Goal: Check status: Check status

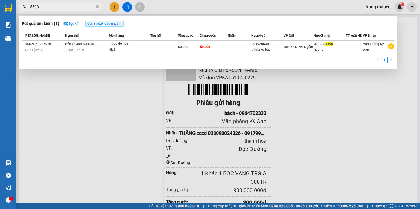
click at [99, 7] on icon "close-circle" at bounding box center [97, 6] width 3 height 3
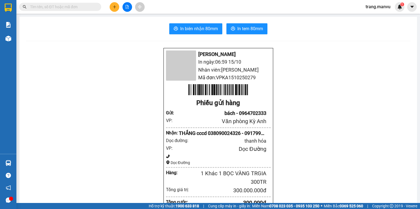
click at [92, 8] on input "text" at bounding box center [62, 7] width 65 height 6
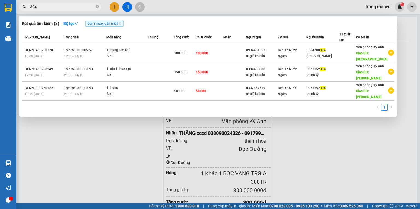
type input "304"
drag, startPoint x: 97, startPoint y: 7, endPoint x: 71, endPoint y: 8, distance: 26.0
click at [96, 7] on icon "close-circle" at bounding box center [97, 6] width 3 height 3
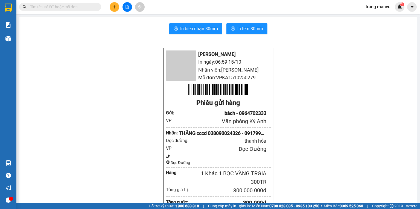
click at [71, 8] on input "text" at bounding box center [62, 7] width 65 height 6
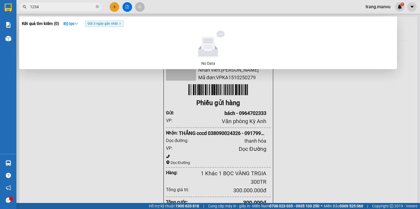
type input "1234"
click at [96, 7] on icon "close-circle" at bounding box center [97, 6] width 3 height 3
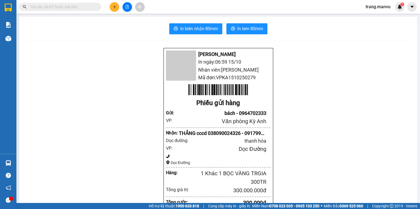
click at [120, 10] on div at bounding box center [127, 7] width 41 height 10
click at [115, 4] on button at bounding box center [115, 7] width 10 height 10
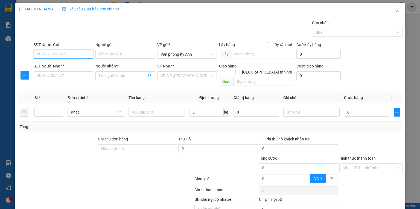
click at [73, 56] on input "SĐT Người Gửi" at bounding box center [64, 54] width 60 height 9
click at [399, 11] on span "Close" at bounding box center [397, 10] width 15 height 15
